Goal: Transaction & Acquisition: Purchase product/service

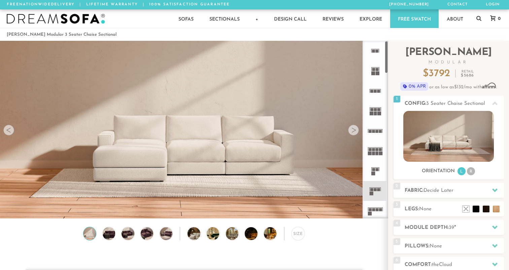
scroll to position [7484, 509]
click at [109, 232] on img at bounding box center [108, 233] width 15 height 12
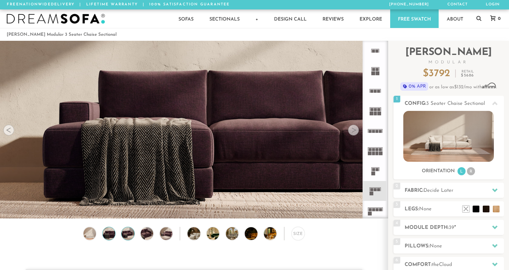
click at [125, 233] on img at bounding box center [127, 233] width 15 height 12
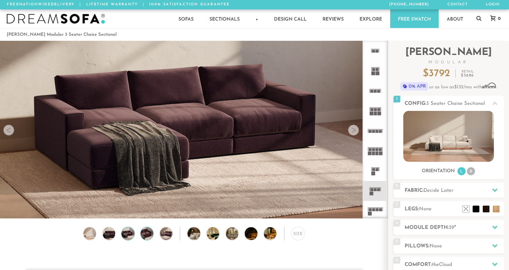
click at [148, 232] on img at bounding box center [146, 233] width 15 height 12
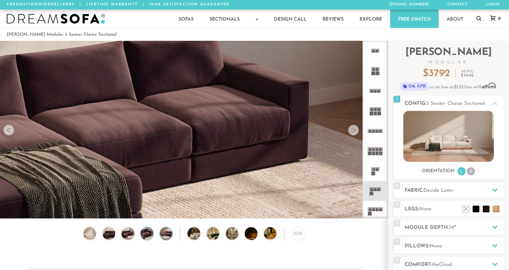
click at [169, 232] on img at bounding box center [166, 233] width 15 height 12
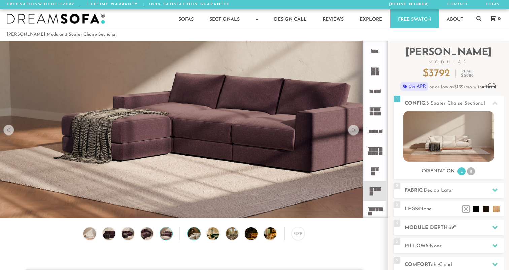
click at [197, 232] on img at bounding box center [199, 233] width 23 height 12
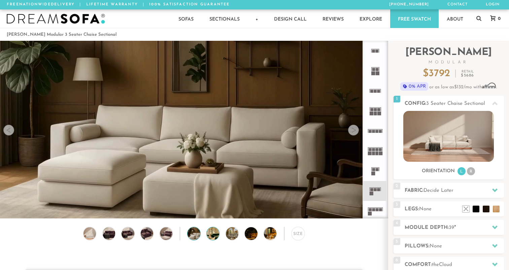
scroll to position [0, 0]
click at [218, 233] on img at bounding box center [218, 233] width 23 height 12
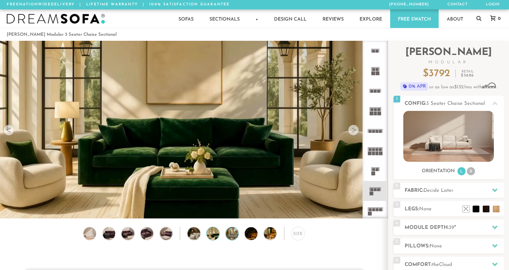
click at [234, 232] on img at bounding box center [237, 233] width 23 height 12
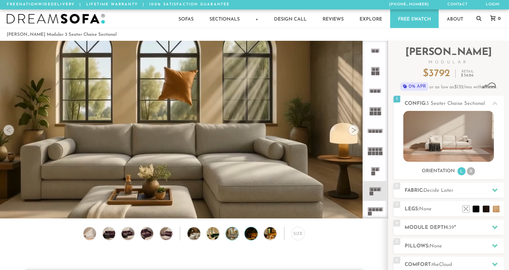
click at [250, 232] on img at bounding box center [256, 233] width 23 height 12
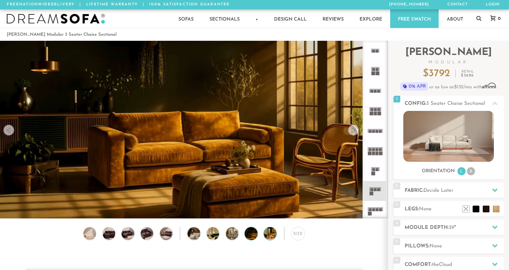
click at [266, 233] on img at bounding box center [275, 233] width 23 height 12
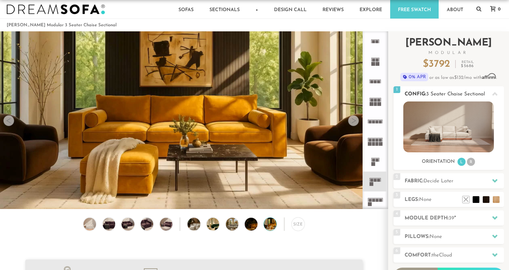
scroll to position [25, 0]
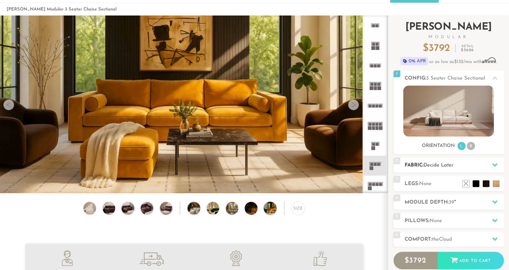
click at [448, 165] on span "Decide Later" at bounding box center [439, 165] width 30 height 5
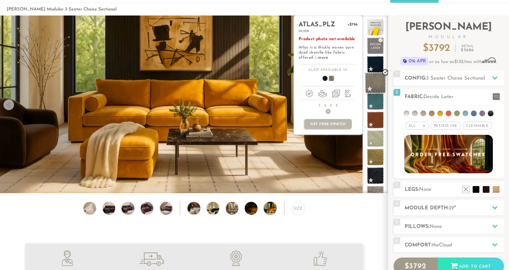
click at [378, 82] on span at bounding box center [375, 82] width 21 height 21
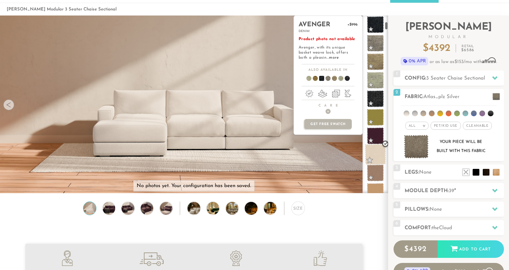
scroll to position [182, 0]
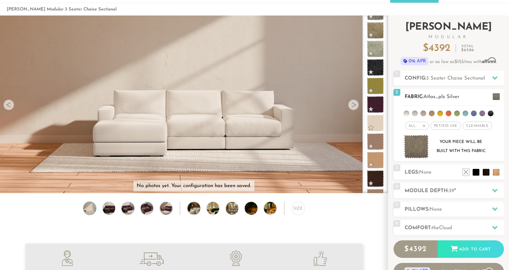
click at [406, 113] on li at bounding box center [407, 113] width 6 height 6
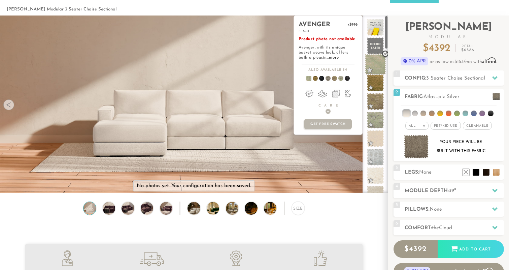
scroll to position [0, 0]
click at [376, 162] on span at bounding box center [375, 157] width 21 height 21
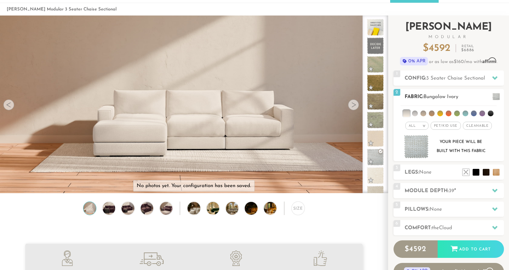
scroll to position [19, 0]
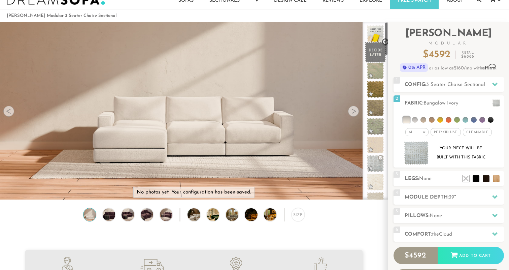
click at [372, 51] on span at bounding box center [375, 52] width 21 height 21
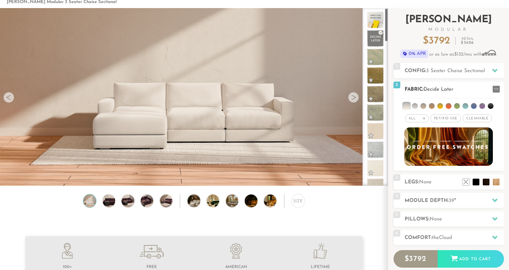
scroll to position [34, 0]
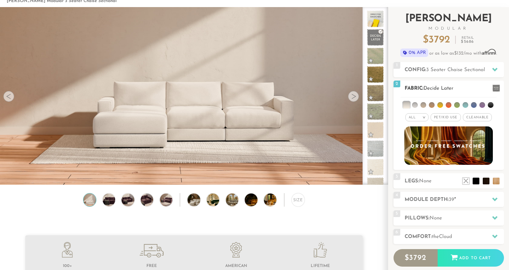
click at [423, 105] on li at bounding box center [424, 105] width 6 height 6
click at [431, 105] on li at bounding box center [432, 105] width 6 height 6
click at [439, 104] on li at bounding box center [441, 105] width 6 height 6
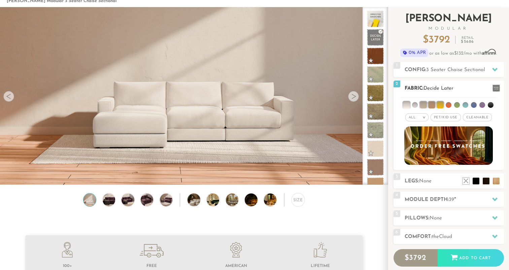
click at [432, 104] on li at bounding box center [431, 104] width 7 height 7
click at [420, 104] on li at bounding box center [423, 104] width 7 height 7
click at [439, 105] on li at bounding box center [440, 104] width 7 height 7
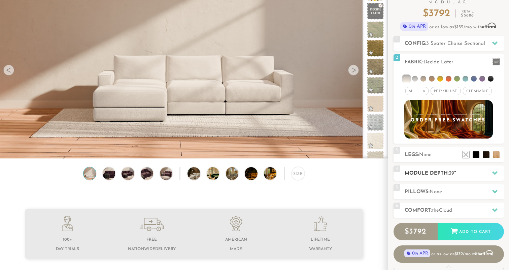
scroll to position [76, 0]
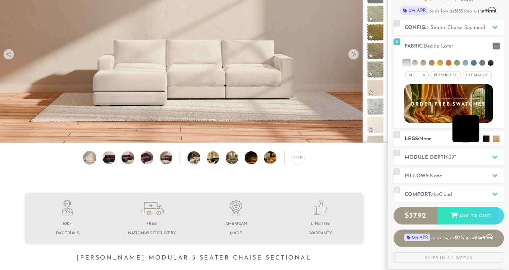
click at [476, 138] on li at bounding box center [466, 128] width 27 height 27
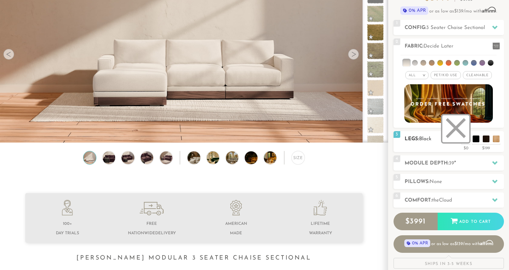
click at [467, 140] on li at bounding box center [456, 128] width 27 height 27
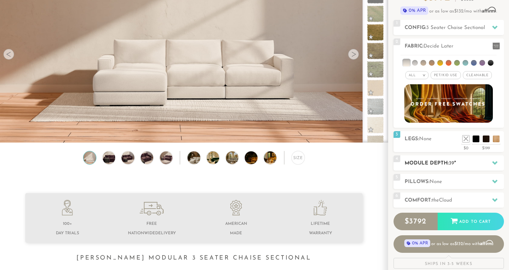
click at [457, 164] on h2 "Module Depth: 39 "" at bounding box center [454, 163] width 99 height 8
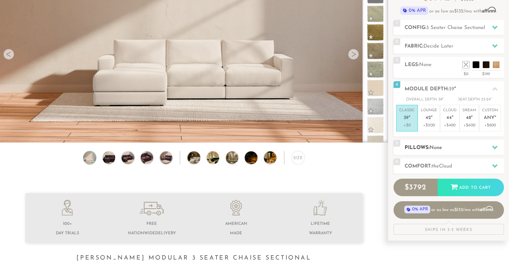
click at [465, 147] on h2 "Pillows: None" at bounding box center [454, 148] width 99 height 8
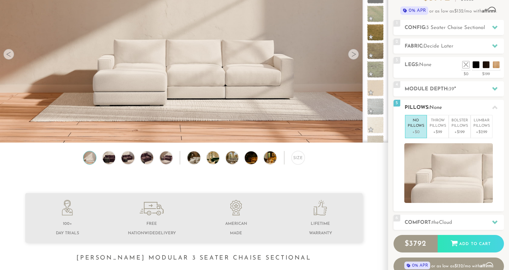
click at [491, 106] on div at bounding box center [495, 107] width 14 height 14
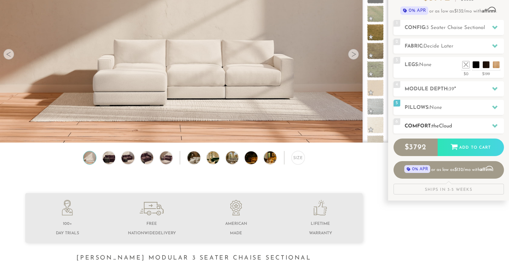
click at [459, 127] on h2 "Comfort: the Cloud" at bounding box center [454, 126] width 99 height 8
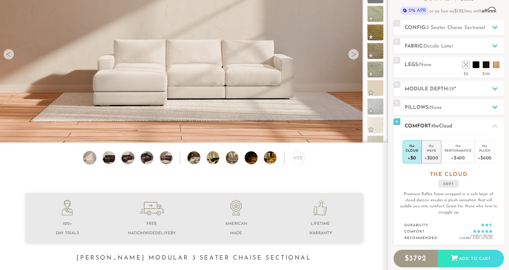
click at [433, 151] on div "Wave" at bounding box center [432, 150] width 14 height 5
click at [493, 125] on icon at bounding box center [494, 125] width 5 height 5
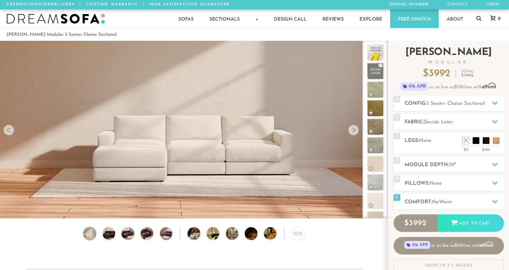
scroll to position [0, 0]
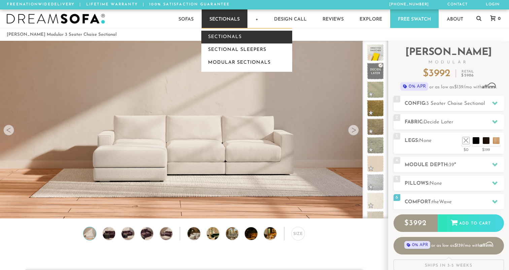
click at [223, 35] on link "Sectionals" at bounding box center [246, 37] width 91 height 13
